Goal: Transaction & Acquisition: Purchase product/service

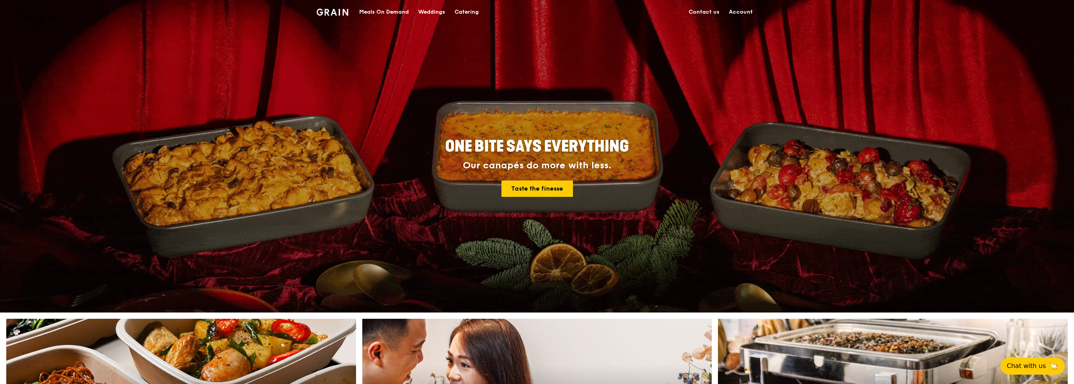
click at [368, 8] on div "Meals On Demand" at bounding box center [384, 11] width 50 height 23
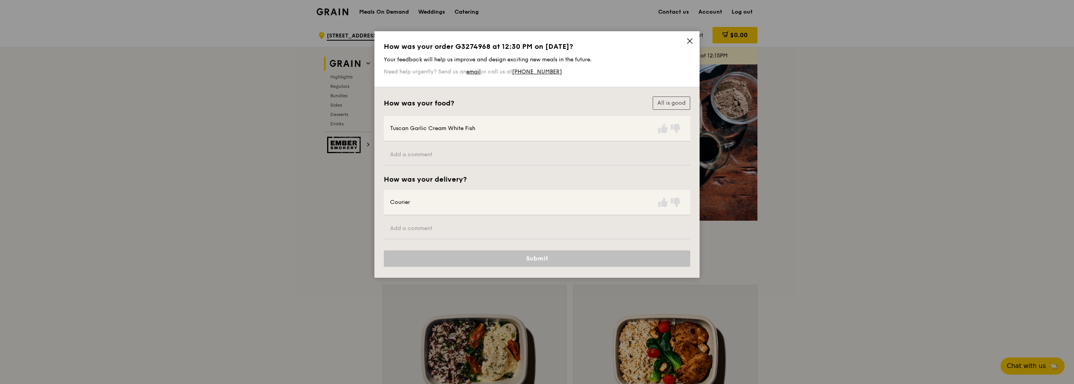
click at [692, 41] on icon at bounding box center [690, 41] width 7 height 7
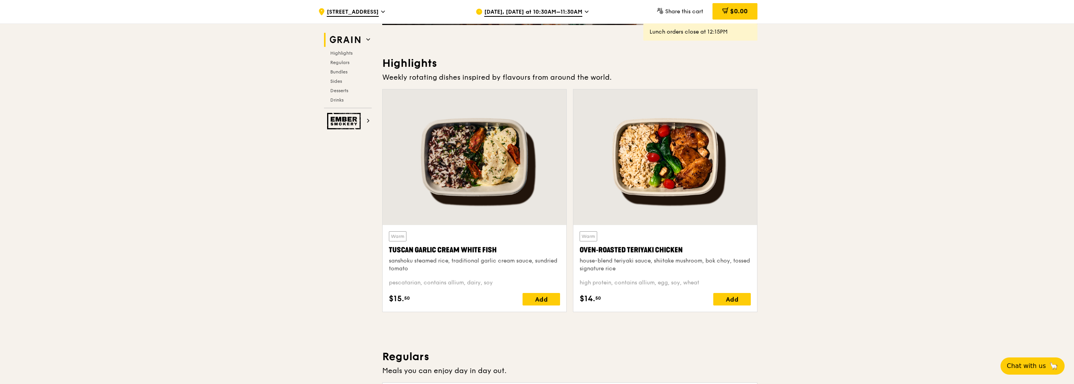
scroll to position [235, 0]
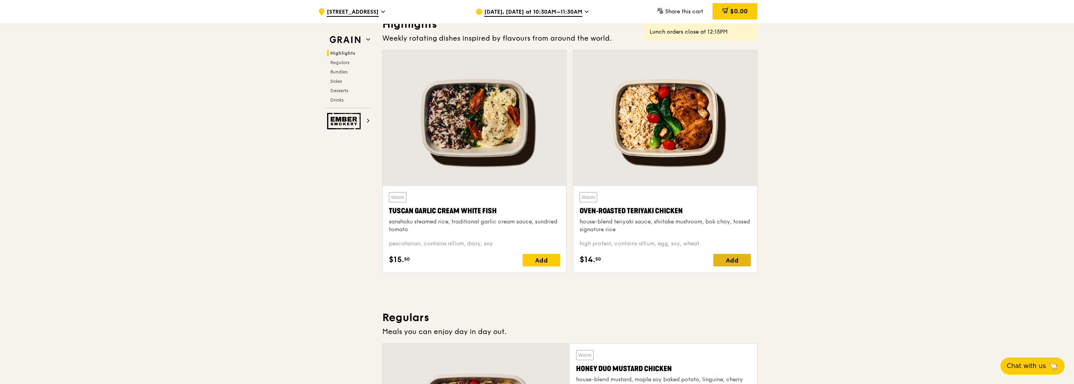
click at [734, 260] on div "Add" at bounding box center [733, 260] width 38 height 13
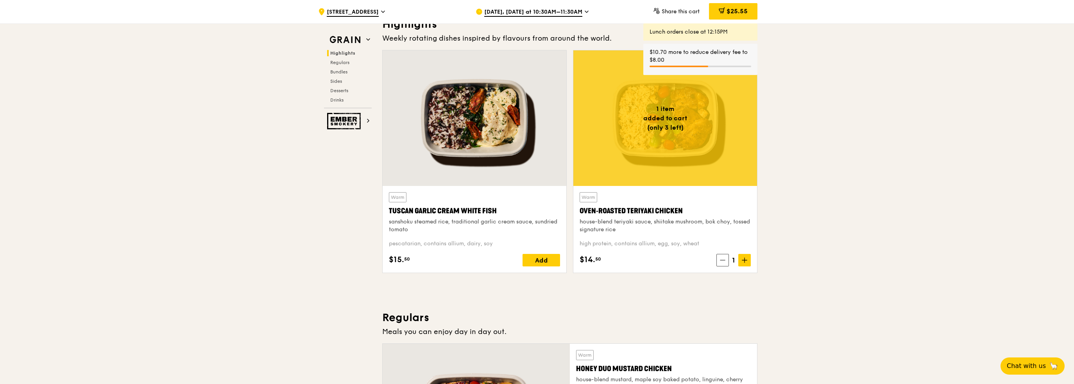
click at [741, 15] on span "$25.55" at bounding box center [737, 10] width 21 height 7
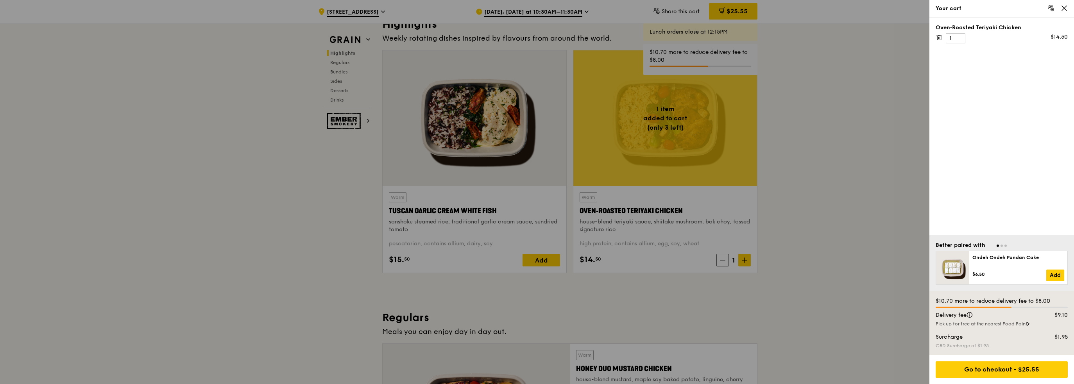
click at [548, 15] on div at bounding box center [537, 192] width 1074 height 384
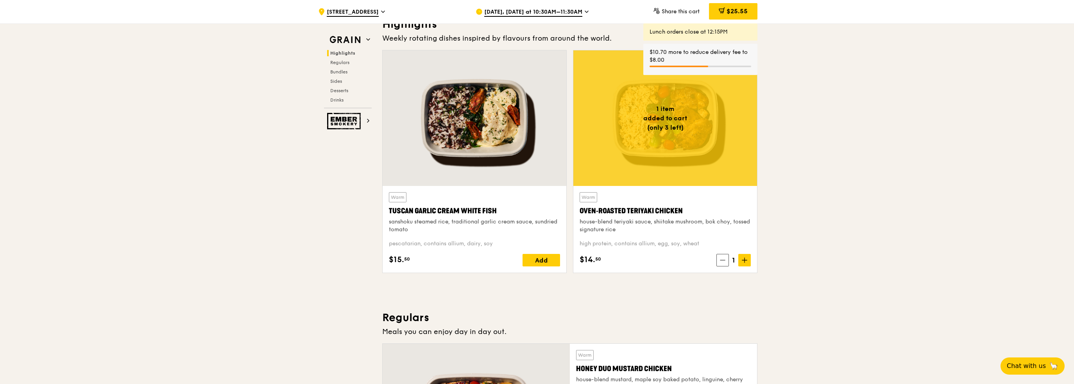
click at [547, 10] on span "[DATE], [DATE] at 10:30AM–11:30AM" at bounding box center [533, 12] width 98 height 9
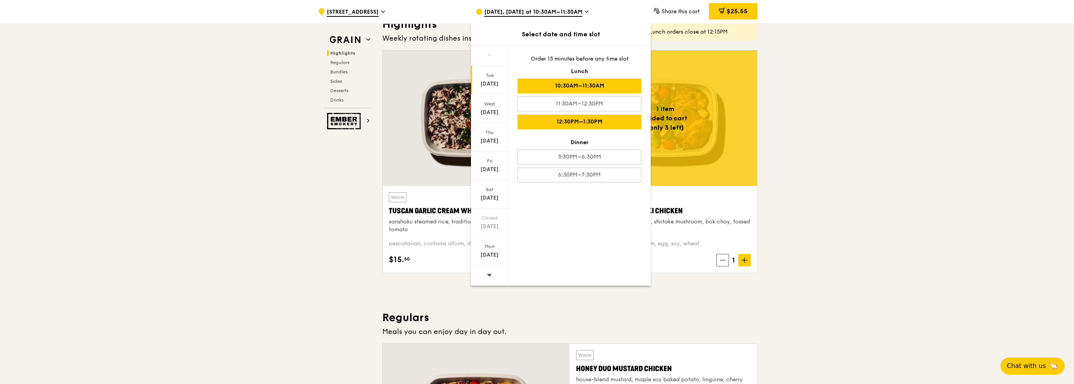
click at [561, 122] on div "12:30PM–1:30PM" at bounding box center [580, 122] width 124 height 15
click at [737, 11] on span "$25.55" at bounding box center [737, 10] width 21 height 7
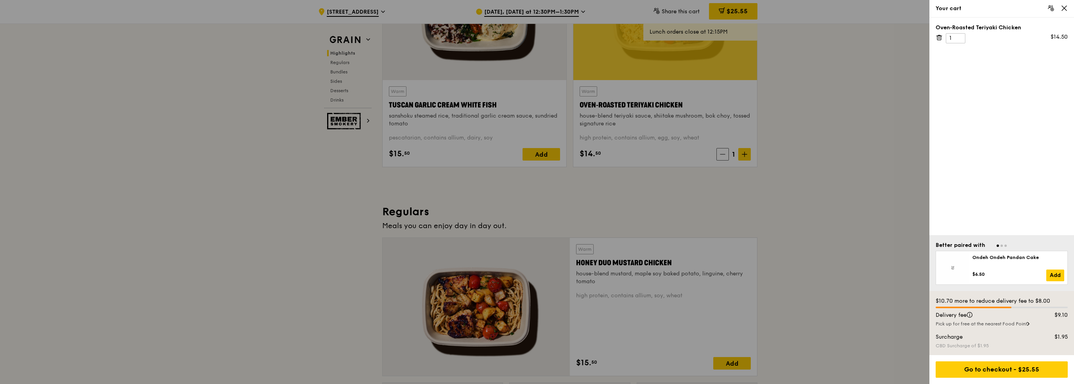
scroll to position [391, 0]
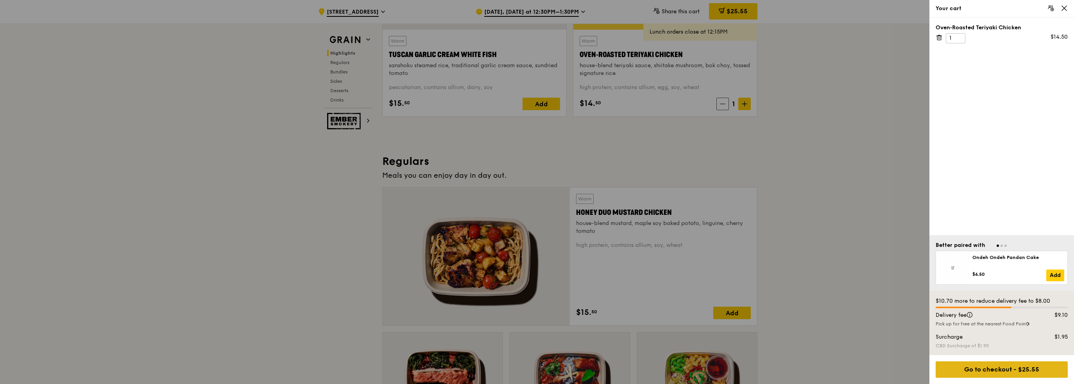
click at [999, 377] on div "Go to checkout - $25.55" at bounding box center [1002, 370] width 132 height 16
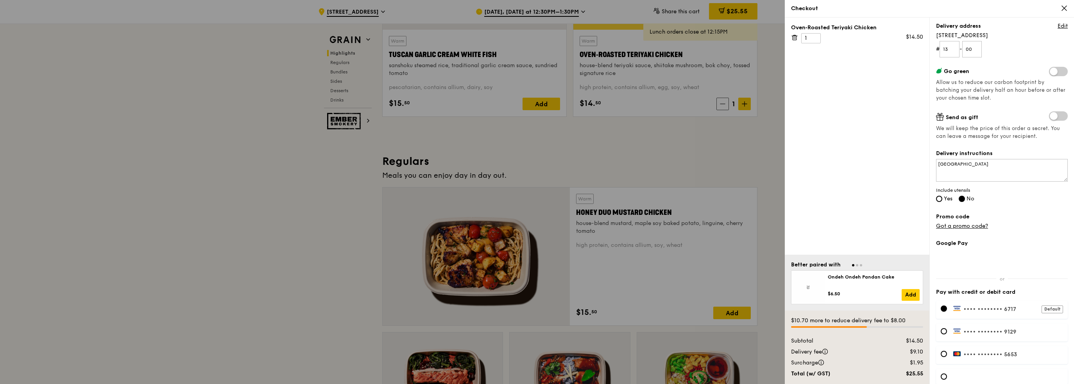
scroll to position [134, 0]
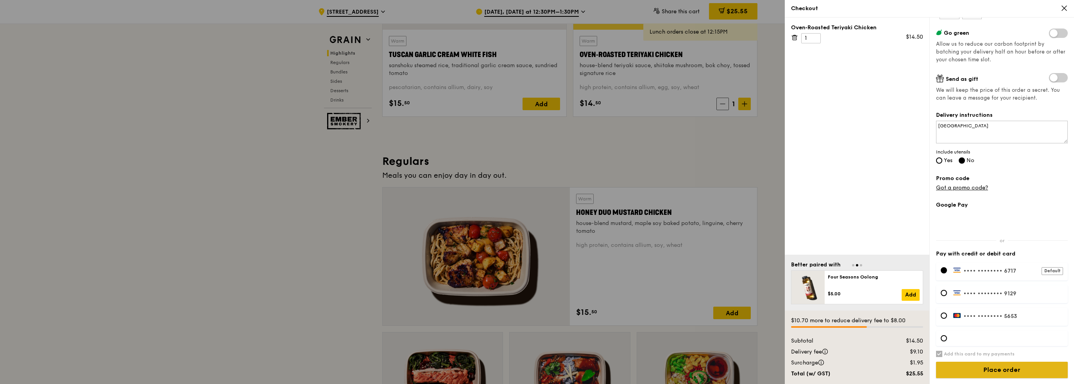
click at [994, 369] on input "Place order" at bounding box center [1002, 370] width 132 height 16
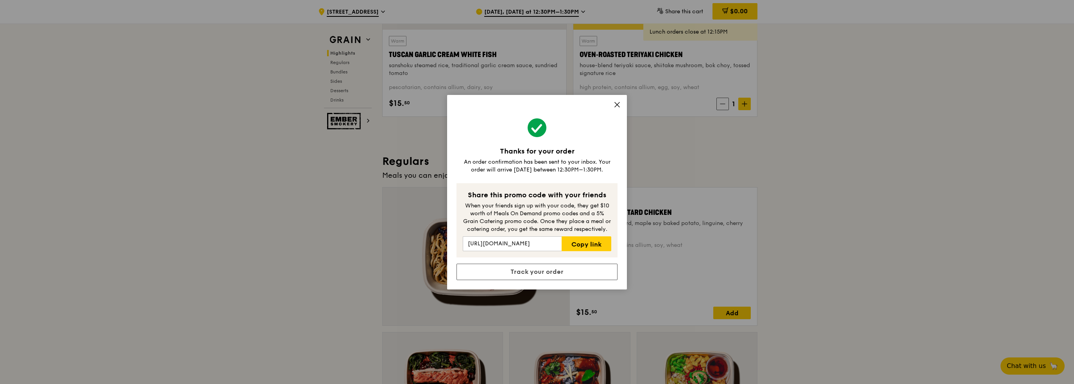
click at [621, 104] on icon at bounding box center [617, 104] width 7 height 7
